Goal: Find specific page/section: Find specific page/section

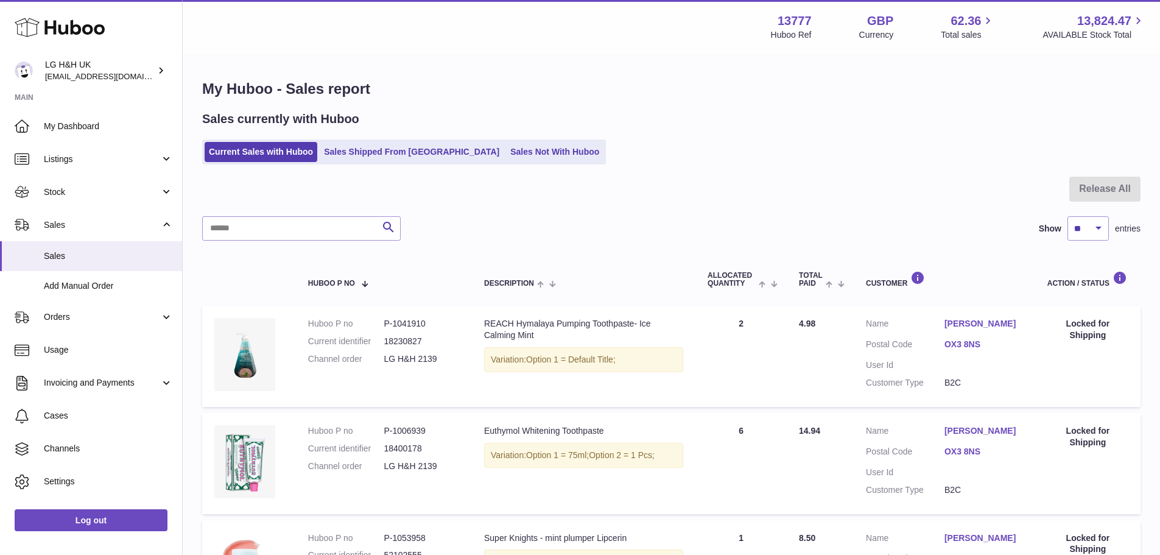
click at [241, 152] on link "Current Sales with Huboo" at bounding box center [261, 152] width 113 height 20
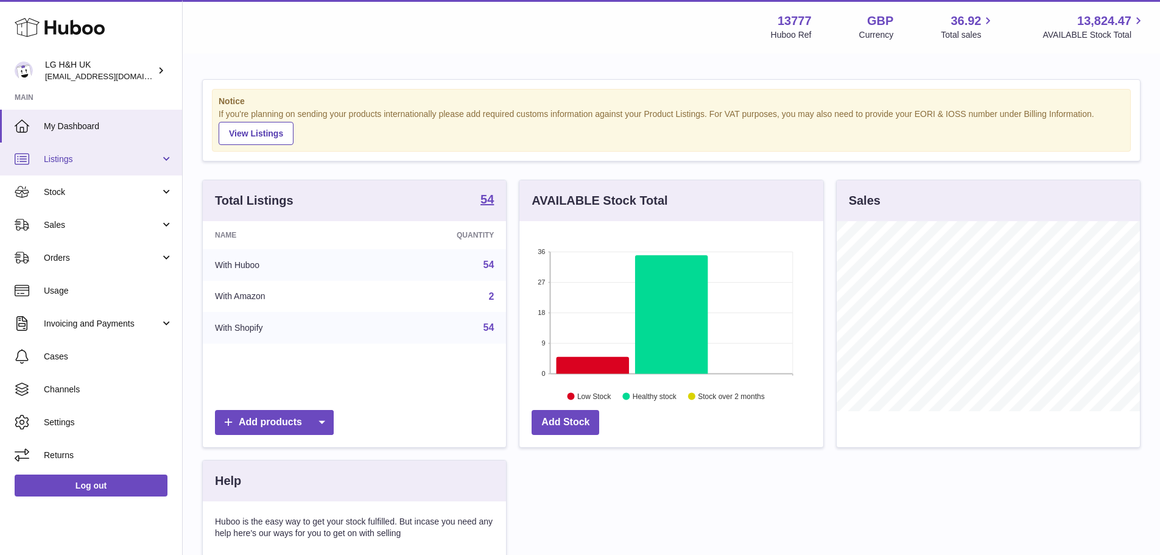
scroll to position [190, 304]
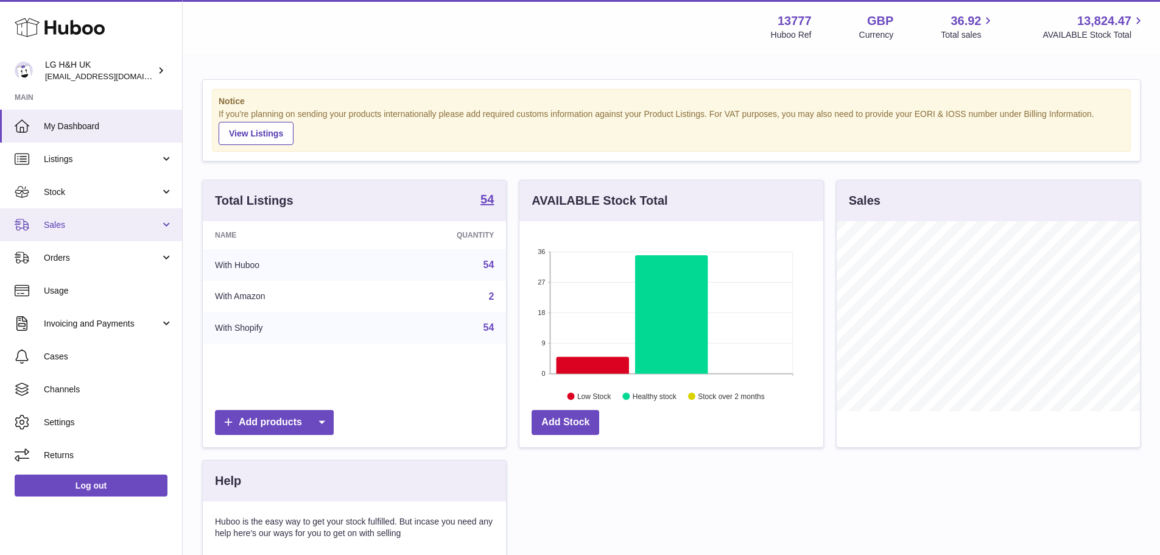
click at [102, 219] on span "Sales" at bounding box center [102, 225] width 116 height 12
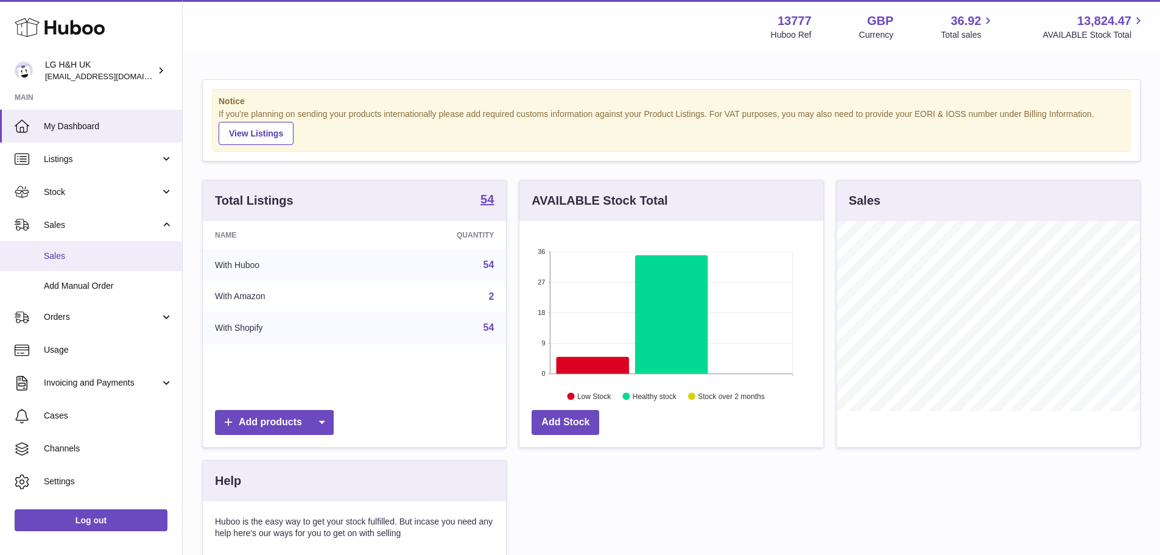
click at [63, 251] on span "Sales" at bounding box center [108, 256] width 129 height 12
